Goal: Find contact information

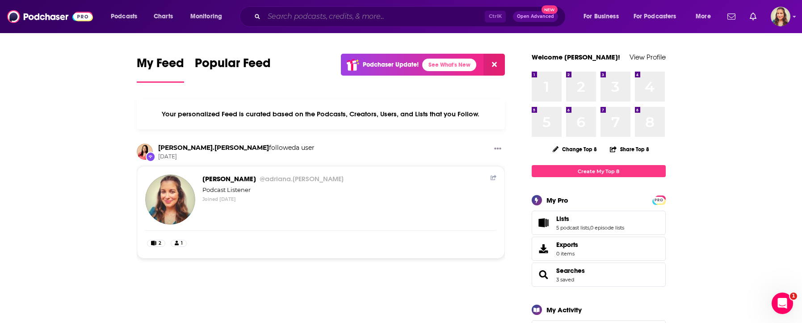
click at [327, 17] on input "Search podcasts, credits, & more..." at bounding box center [374, 16] width 221 height 14
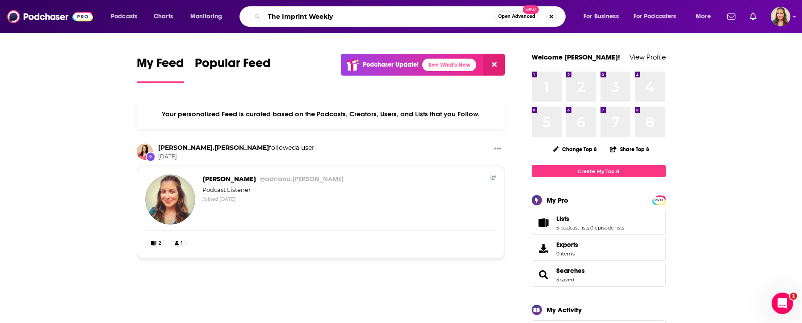
type input "The Imprint Weekly"
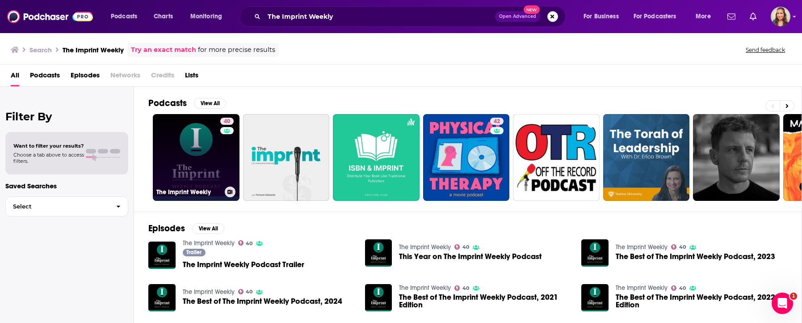
click at [211, 171] on link "40 The Imprint Weekly" at bounding box center [196, 157] width 87 height 87
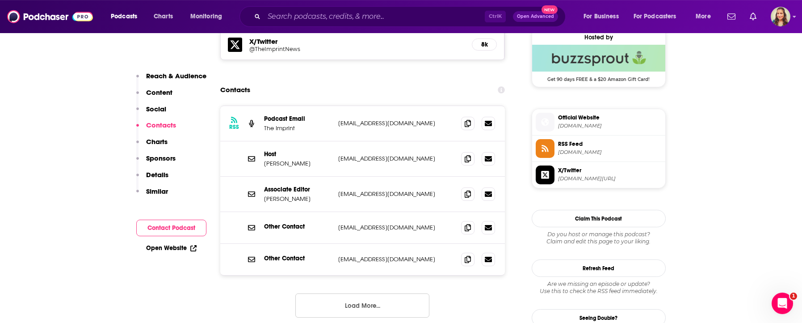
scroll to position [662, 0]
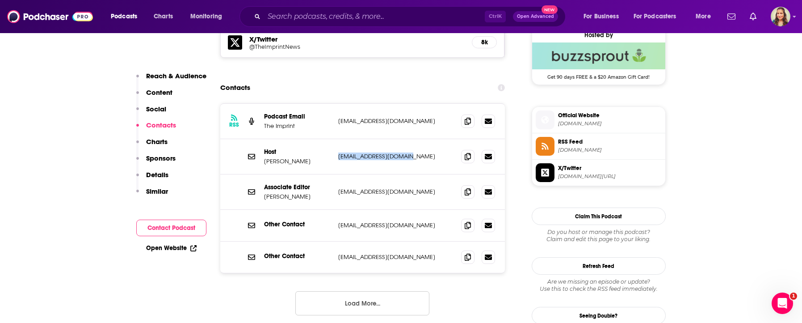
drag, startPoint x: 336, startPoint y: 163, endPoint x: 397, endPoint y: 162, distance: 61.7
click at [397, 162] on div "Host [PERSON_NAME] [EMAIL_ADDRESS][DOMAIN_NAME] [EMAIL_ADDRESS][DOMAIN_NAME]" at bounding box center [362, 156] width 285 height 35
copy p "[EMAIL_ADDRESS][DOMAIN_NAME]"
click at [337, 202] on div "Associate Editor [PERSON_NAME] [EMAIL_ADDRESS][DOMAIN_NAME] [EMAIL_ADDRESS][DOM…" at bounding box center [362, 191] width 285 height 35
drag, startPoint x: 333, startPoint y: 198, endPoint x: 404, endPoint y: 204, distance: 71.7
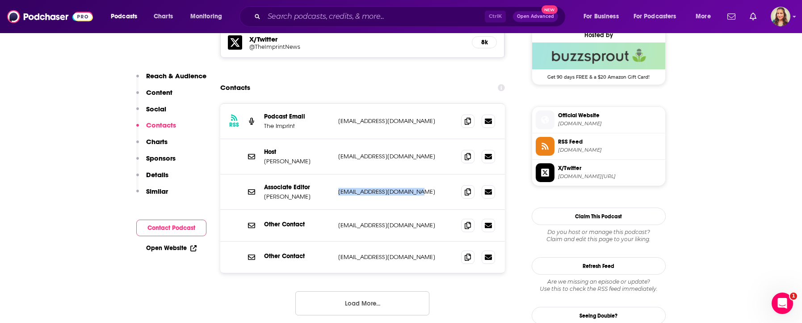
click at [404, 204] on div "Associate Editor [PERSON_NAME] [EMAIL_ADDRESS][DOMAIN_NAME] [EMAIL_ADDRESS][DOM…" at bounding box center [362, 191] width 285 height 35
copy div "[EMAIL_ADDRESS][DOMAIN_NAME]"
click at [359, 202] on div "Associate Editor [PERSON_NAME] [EMAIL_ADDRESS][DOMAIN_NAME] [EMAIL_ADDRESS][DOM…" at bounding box center [362, 191] width 285 height 35
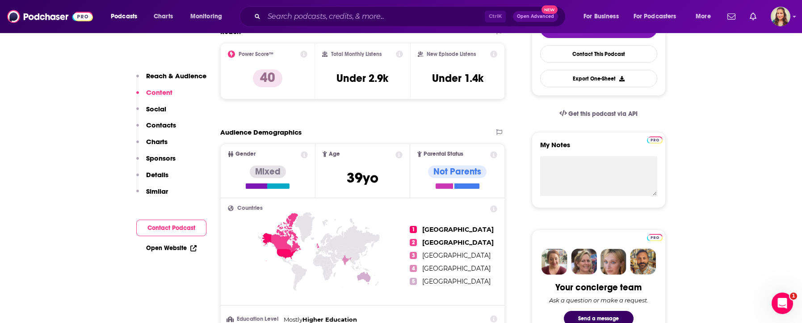
scroll to position [204, 0]
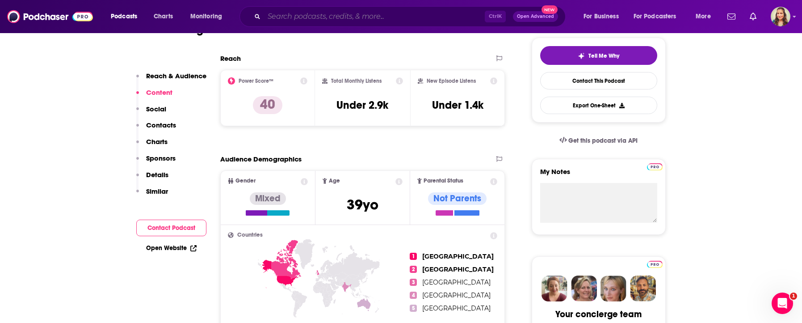
click at [305, 16] on input "Search podcasts, credits, & more..." at bounding box center [374, 16] width 221 height 14
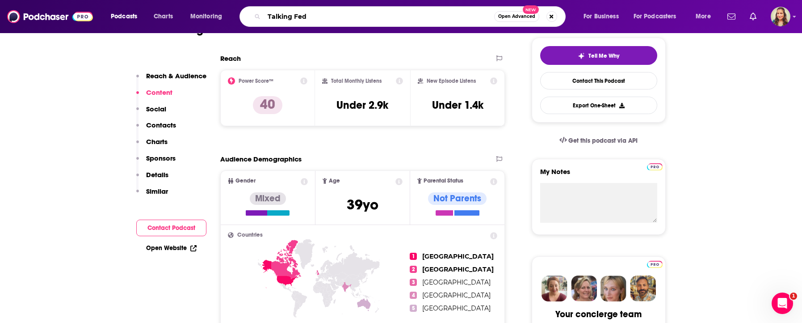
type input "Talking Feds"
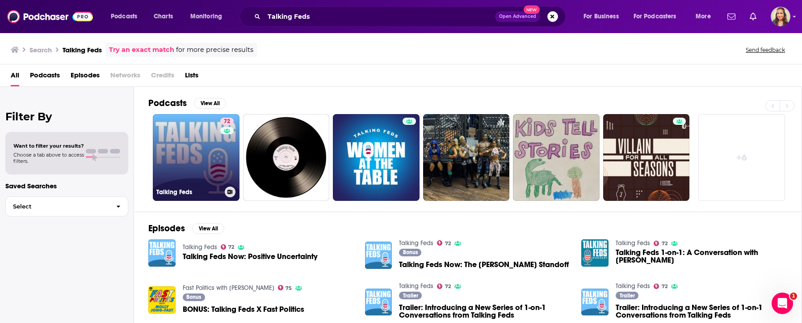
click at [200, 152] on link "72 Talking Feds" at bounding box center [196, 157] width 87 height 87
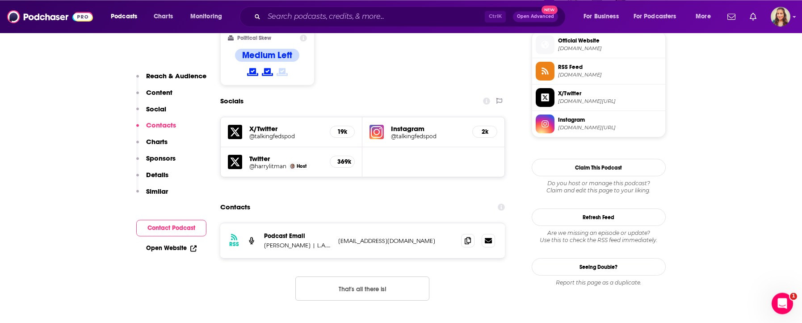
scroll to position [764, 0]
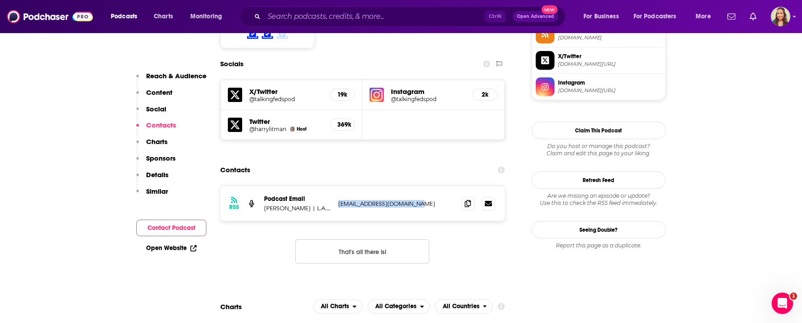
drag, startPoint x: 337, startPoint y: 165, endPoint x: 411, endPoint y: 166, distance: 74.2
click at [411, 186] on div "RSS Podcast Email [PERSON_NAME] | L.A. Times Studios [EMAIL_ADDRESS][DOMAIN_NAM…" at bounding box center [362, 203] width 285 height 35
copy p "[EMAIL_ADDRESS][DOMAIN_NAME]"
click at [299, 18] on input "Search podcasts, credits, & more..." at bounding box center [374, 16] width 221 height 14
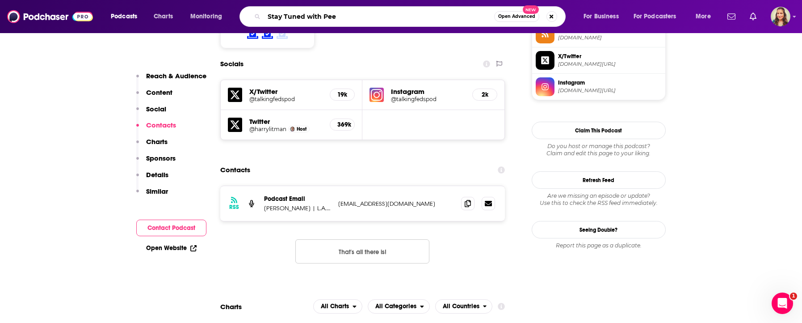
type input "Stay Tuned with Peet"
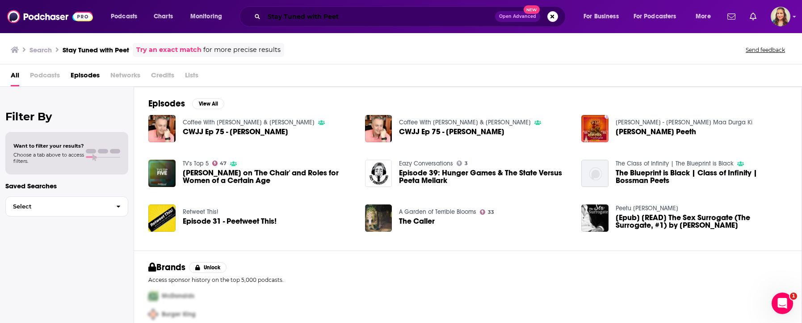
click at [326, 18] on input "Stay Tuned with Peet" at bounding box center [379, 16] width 231 height 14
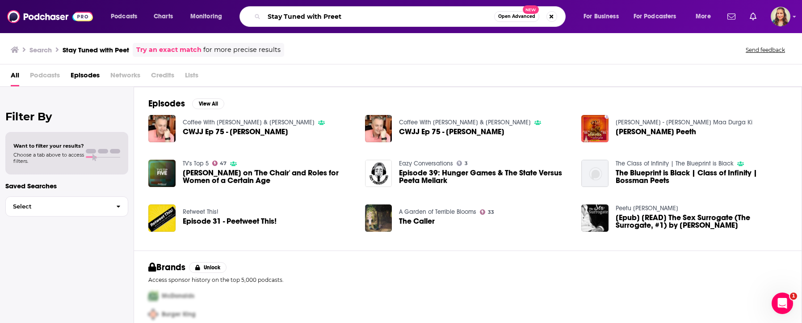
click at [368, 19] on input "Stay Tuned with Preet" at bounding box center [379, 16] width 230 height 14
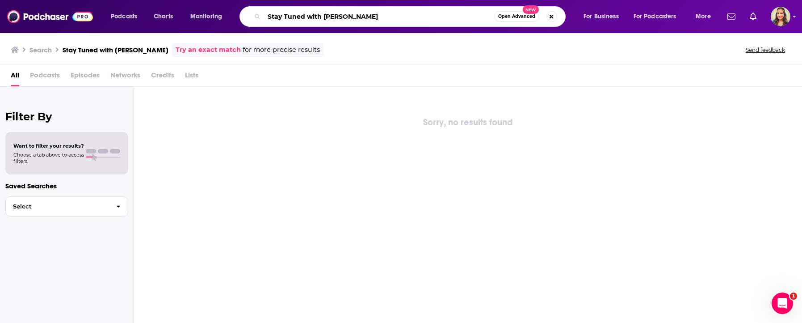
drag, startPoint x: 371, startPoint y: 16, endPoint x: 306, endPoint y: 16, distance: 64.8
click at [306, 16] on input "Stay Tuned with [PERSON_NAME]" at bounding box center [379, 16] width 230 height 14
type input "Stay Tuned"
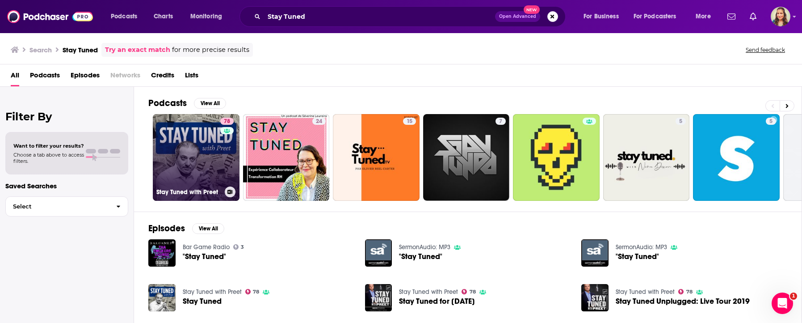
click at [194, 151] on link "78 Stay Tuned with Preet" at bounding box center [196, 157] width 87 height 87
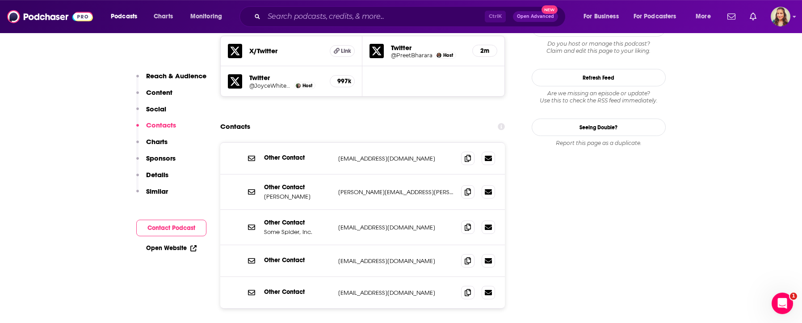
scroll to position [815, 0]
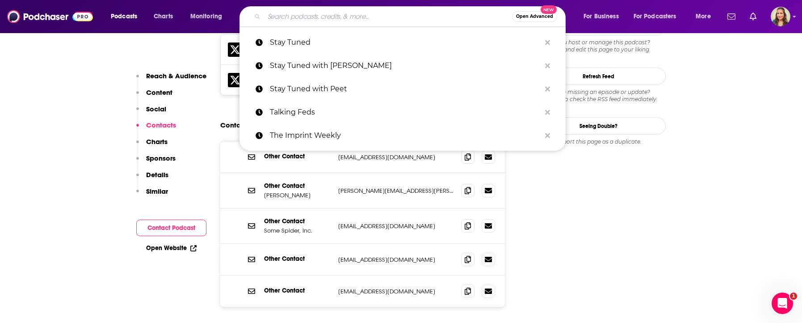
click at [349, 17] on input "Search podcasts, credits, & more..." at bounding box center [388, 16] width 248 height 14
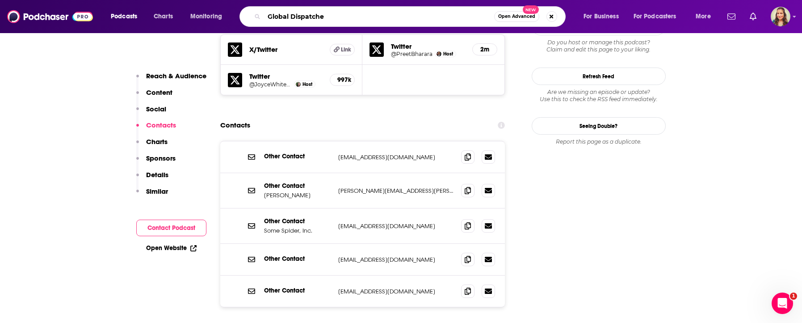
type input "Global Dispatches"
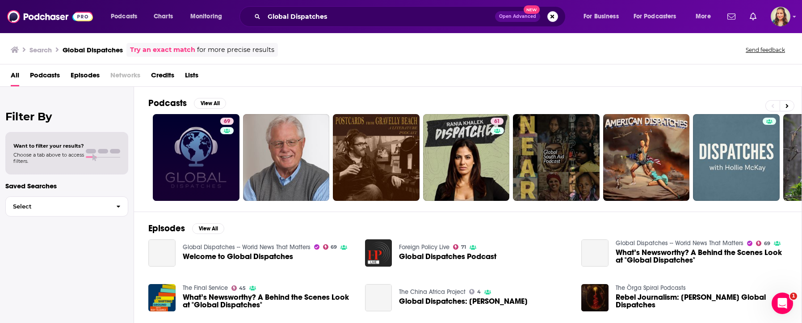
click at [191, 156] on link "69" at bounding box center [196, 157] width 87 height 87
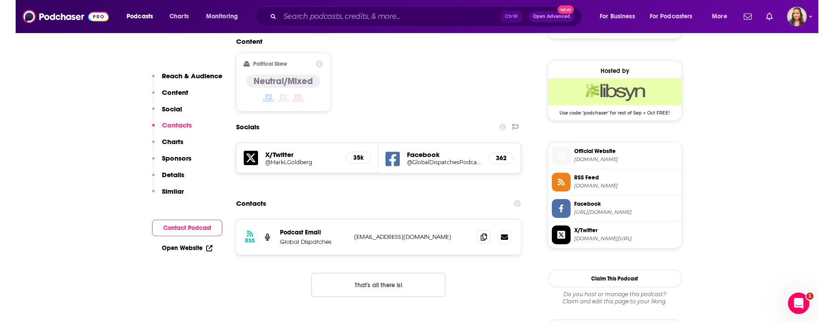
scroll to position [713, 0]
